Goal: Check status: Check status

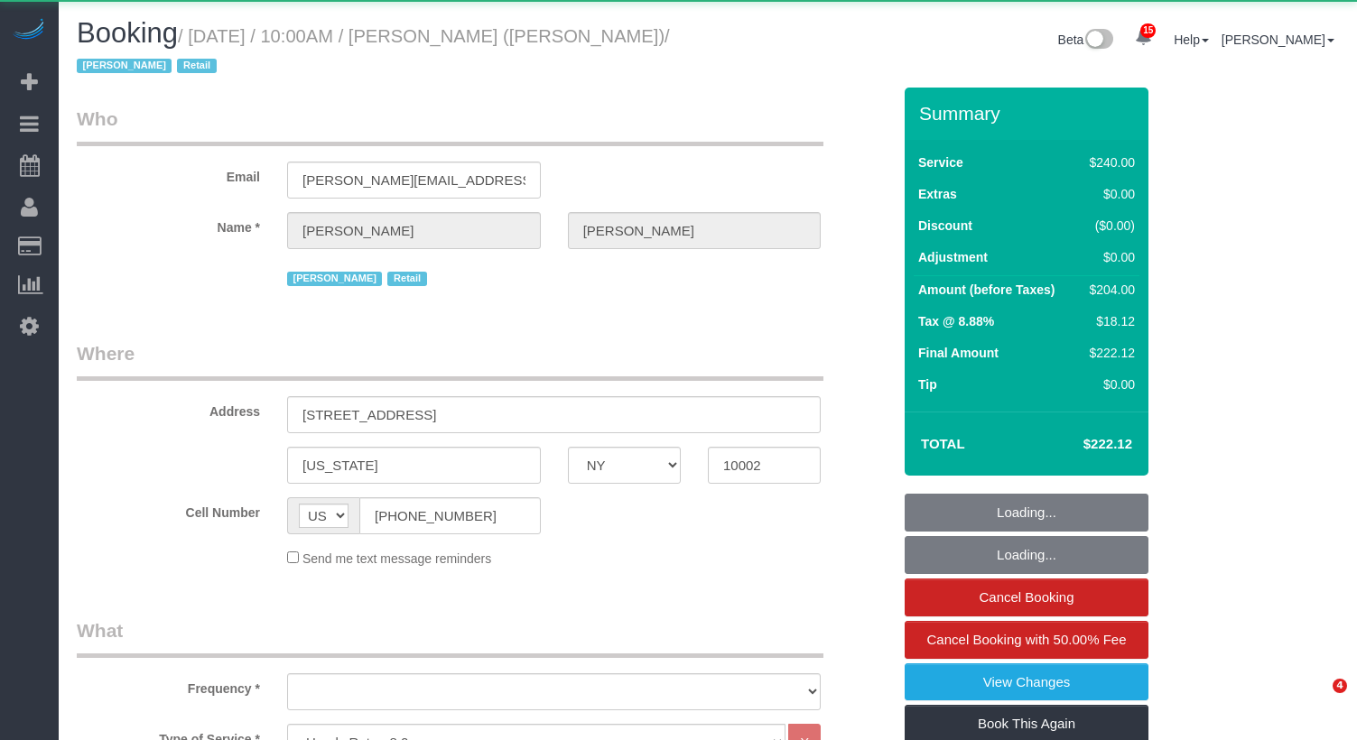
select select "NY"
select select "2"
select select "90"
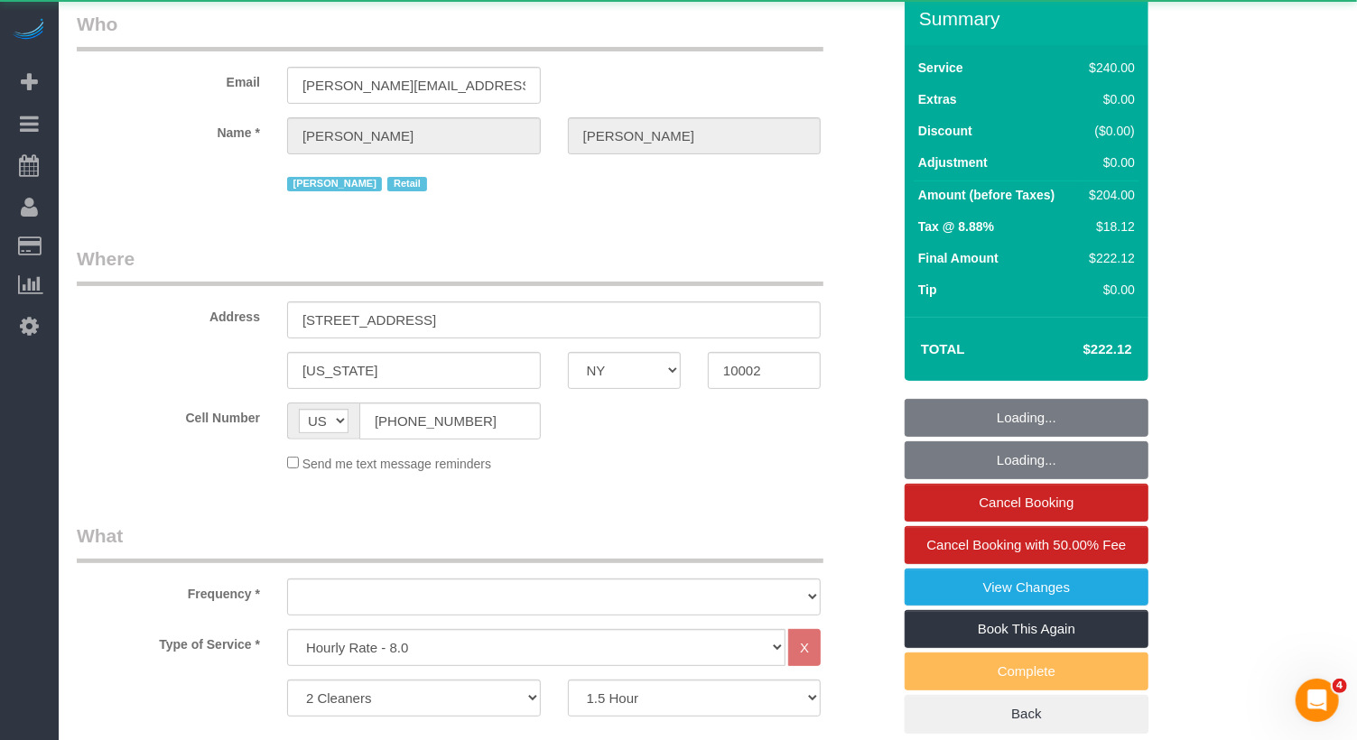
select select "object:3522"
select select "string:stripe-pm_1QIcSx4VGloSiKo7YBGSrmhK"
select select "spot1"
select select "number:89"
select select "number:90"
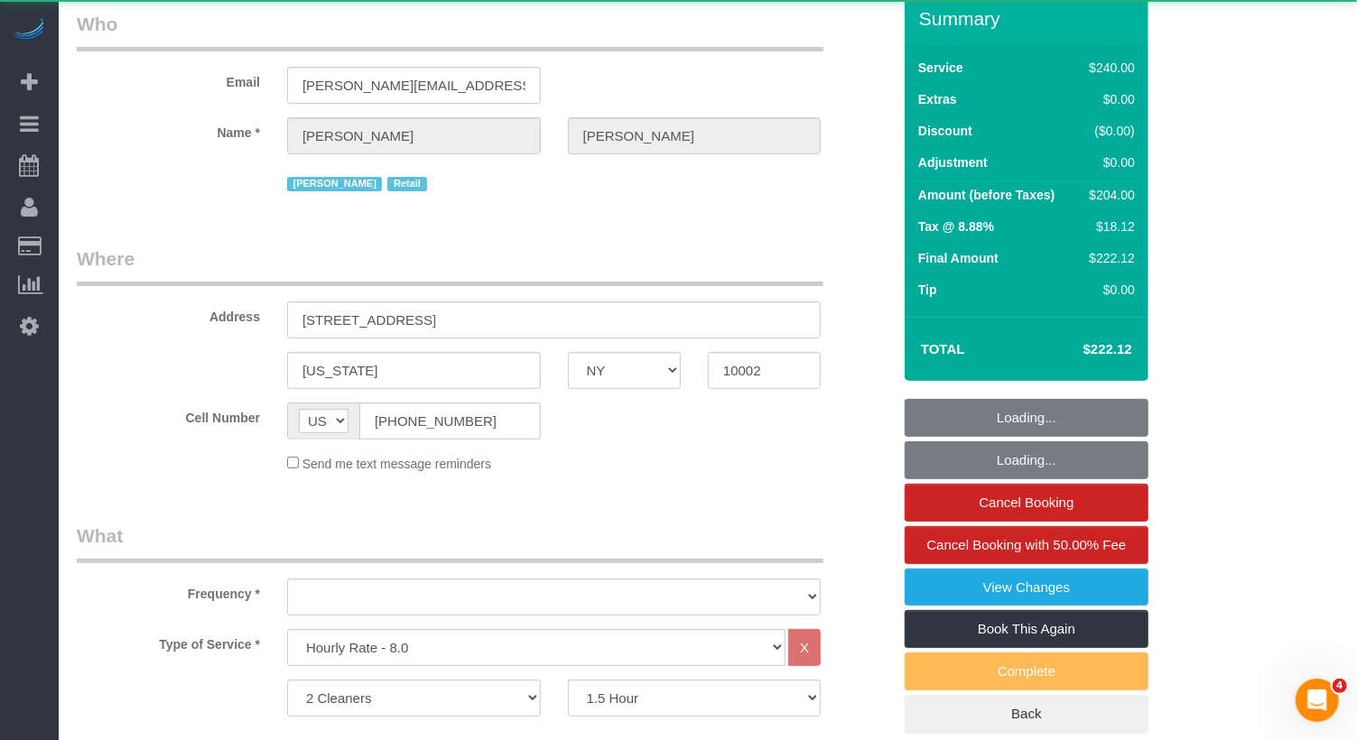
select select "number:15"
select select "number:7"
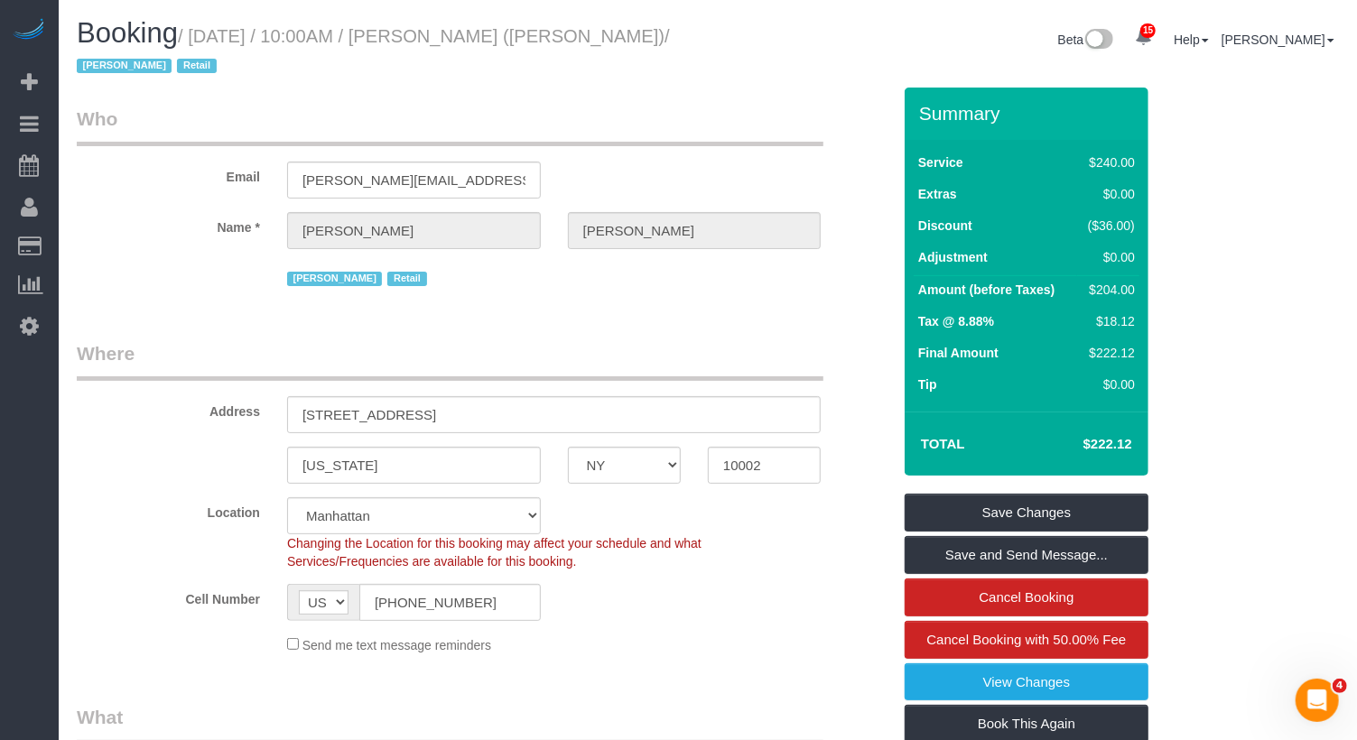
drag, startPoint x: 671, startPoint y: 32, endPoint x: 217, endPoint y: 31, distance: 454.0
click at [202, 39] on small "/ [DATE] / 10:00AM / [PERSON_NAME] ([PERSON_NAME]) / [PERSON_NAME] Retail" at bounding box center [373, 51] width 593 height 51
copy small "[DATE] / 10:00AM / [PERSON_NAME] ([PERSON_NAME] NY) /"
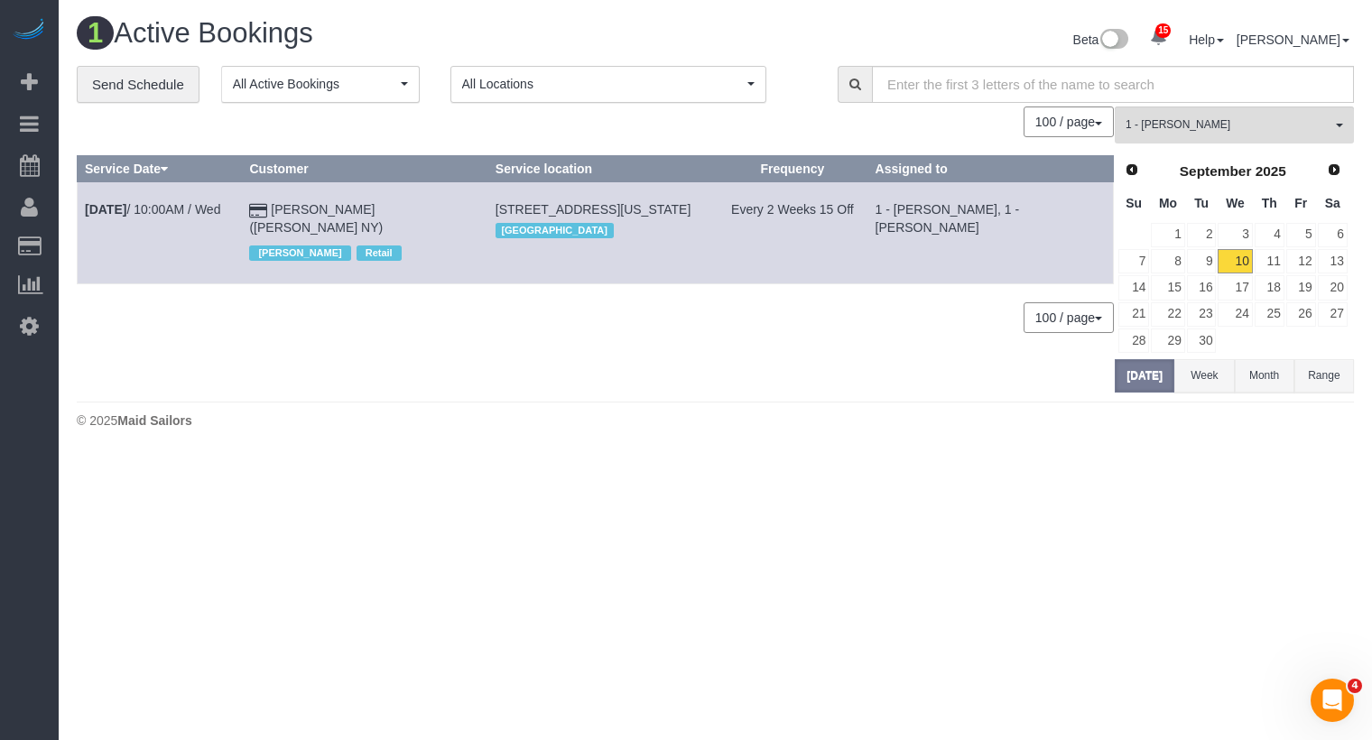
copy span "[STREET_ADDRESS][US_STATE]"
drag, startPoint x: 684, startPoint y: 208, endPoint x: 452, endPoint y: 208, distance: 232.0
click at [487, 208] on td "[STREET_ADDRESS][US_STATE] [GEOGRAPHIC_DATA]" at bounding box center [601, 232] width 229 height 101
